Goal: Check status: Verify the current state of an ongoing process or item

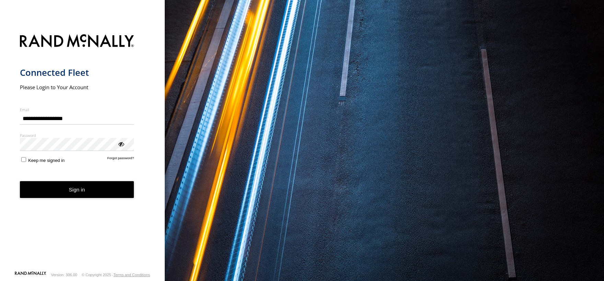
type input "**********"
click at [67, 192] on button "Sign in" at bounding box center [77, 189] width 114 height 17
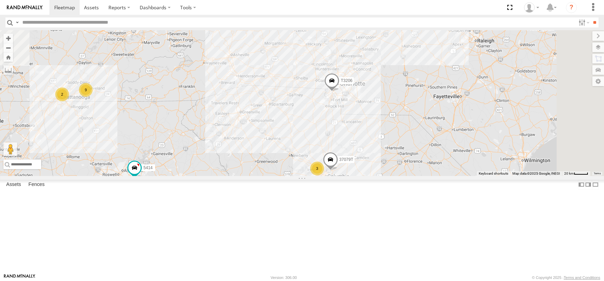
drag, startPoint x: 397, startPoint y: 104, endPoint x: 338, endPoint y: 219, distance: 129.8
click at [338, 176] on div "87121T T3214 37127T 5414 7773T 7766T 7763T 40061T T3205 40037T 7764T 7771T 3713…" at bounding box center [302, 103] width 604 height 146
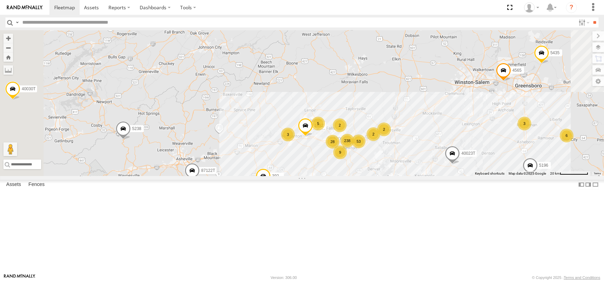
drag, startPoint x: 515, startPoint y: 184, endPoint x: 550, endPoint y: 246, distance: 71.1
click at [550, 176] on div "87121T T3214 37127T 5414 7773T 7766T 7763T 40061T T3205 40037T 7764T 7771T 3713…" at bounding box center [302, 103] width 604 height 146
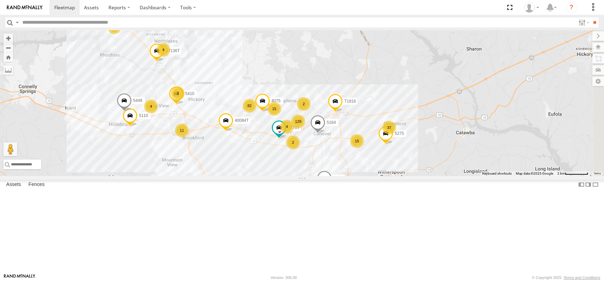
drag, startPoint x: 526, startPoint y: 168, endPoint x: 485, endPoint y: 184, distance: 44.5
click at [466, 176] on div "87121T T3214 37127T 5414 7773T 7766T 7763T 40061T T3205 40037T 7764T 7771T 3713…" at bounding box center [302, 103] width 604 height 146
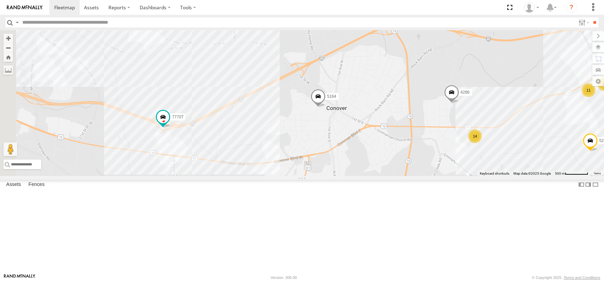
drag, startPoint x: 393, startPoint y: 212, endPoint x: 603, endPoint y: 206, distance: 210.3
click at [603, 176] on div "87121T T3214 37127T 5414 7773T 7766T 7763T 40061T T3205 40037T 7764T 7771T 3713…" at bounding box center [302, 103] width 604 height 146
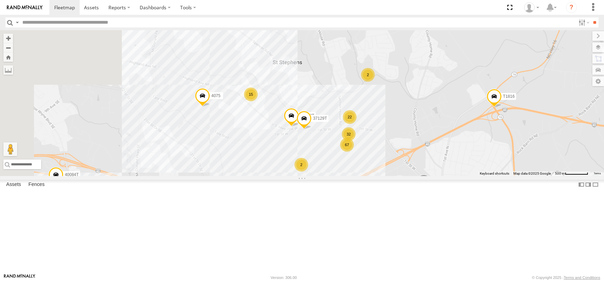
drag, startPoint x: 388, startPoint y: 187, endPoint x: 508, endPoint y: 271, distance: 146.6
click at [508, 176] on div "87121T T3214 37127T 5414 7773T 7766T 7763T 40061T T3205 40037T 7764T 7771T 3713…" at bounding box center [302, 103] width 604 height 146
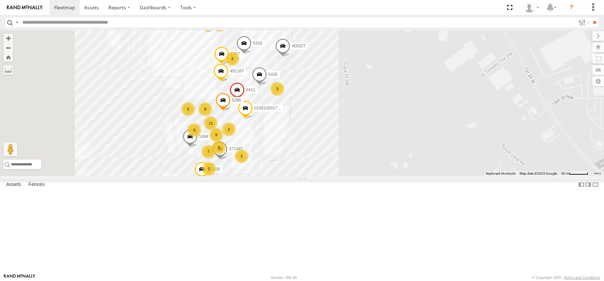
drag, startPoint x: 409, startPoint y: 161, endPoint x: 502, endPoint y: 183, distance: 95.2
click at [502, 176] on div "87121T T3214 37127T 5414 7773T 7766T 7763T 40061T T3205 40037T 7764T 7771T 3713…" at bounding box center [302, 103] width 604 height 146
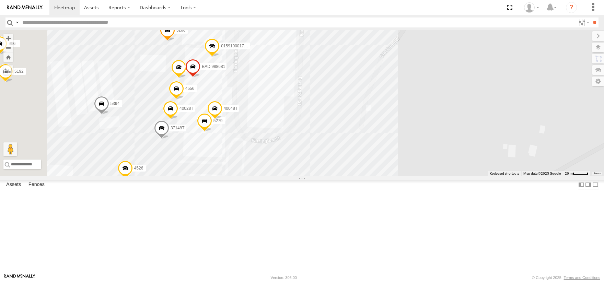
drag, startPoint x: 442, startPoint y: 217, endPoint x: 520, endPoint y: 171, distance: 90.6
click at [520, 171] on div "87121T T3214 37127T 5414 7773T 7766T 7763T 40061T T3205 40037T 7764T 7771T 3713…" at bounding box center [302, 103] width 604 height 146
